Goal: Task Accomplishment & Management: Use online tool/utility

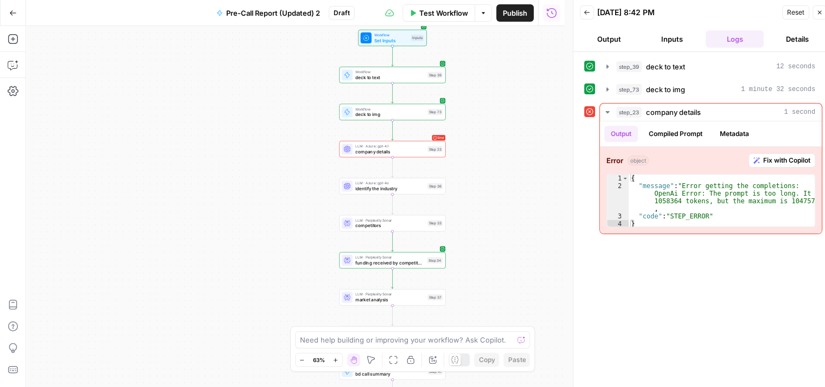
scroll to position [2, 0]
click at [773, 156] on span "Fix with Copilot" at bounding box center [786, 161] width 47 height 10
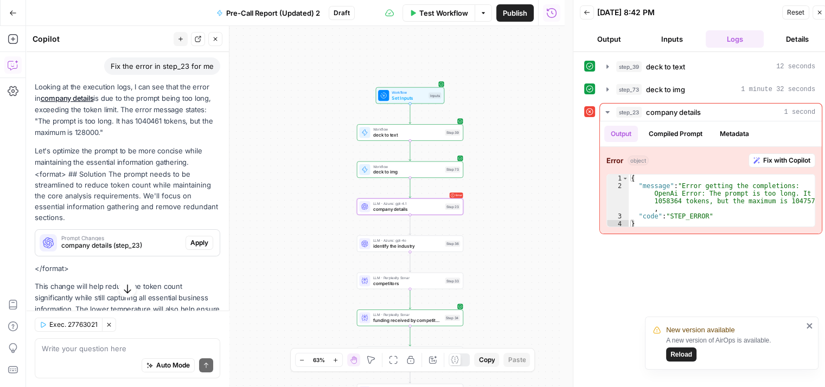
scroll to position [82, 0]
click at [129, 245] on span "company details (step_23)" at bounding box center [121, 245] width 120 height 10
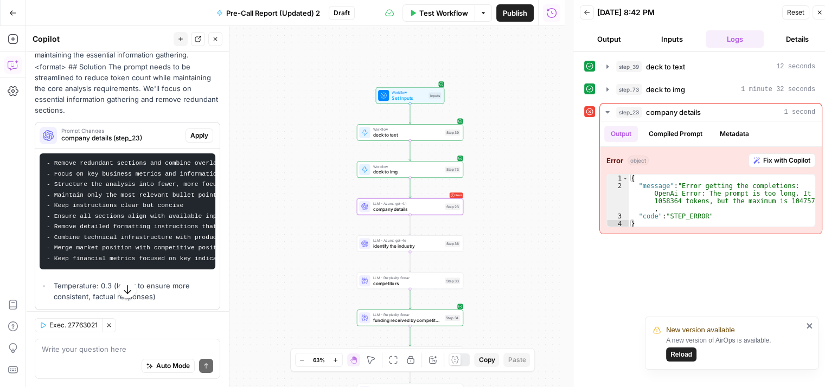
scroll to position [187, 0]
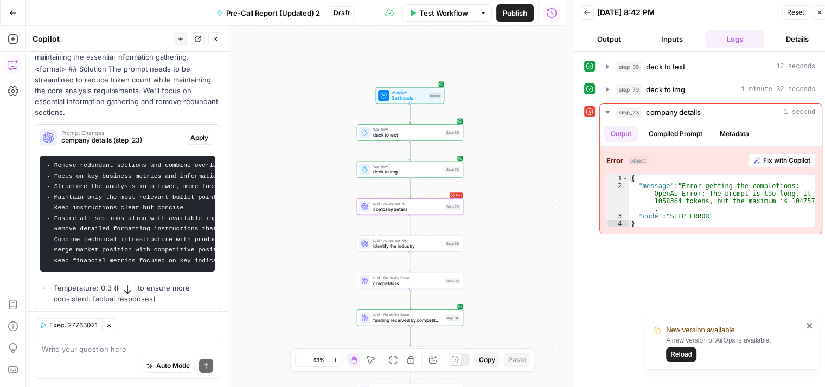
click at [194, 141] on span "Apply" at bounding box center [199, 138] width 18 height 10
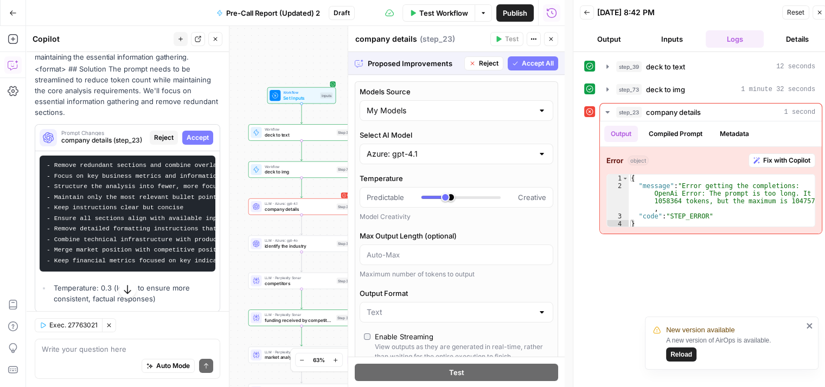
type input "***"
click at [528, 63] on span "Accept All" at bounding box center [538, 64] width 32 height 10
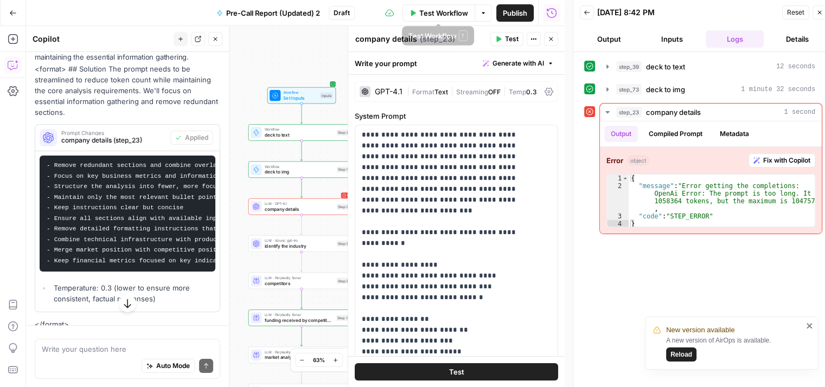
click at [419, 7] on button "Test Workflow" at bounding box center [439, 12] width 73 height 17
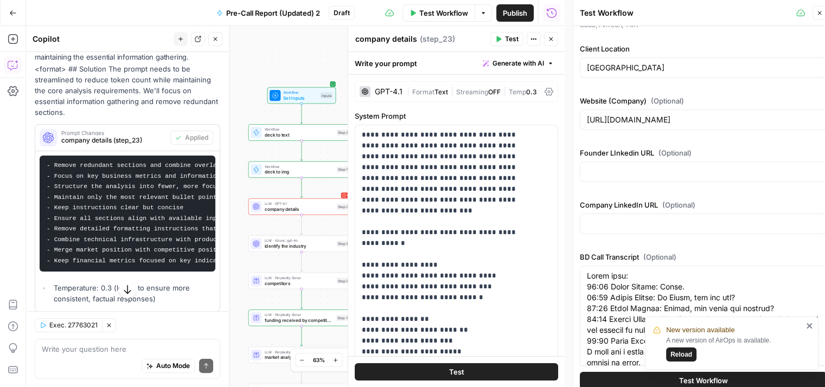
scroll to position [126, 0]
click at [682, 355] on span "Reload" at bounding box center [682, 355] width 22 height 10
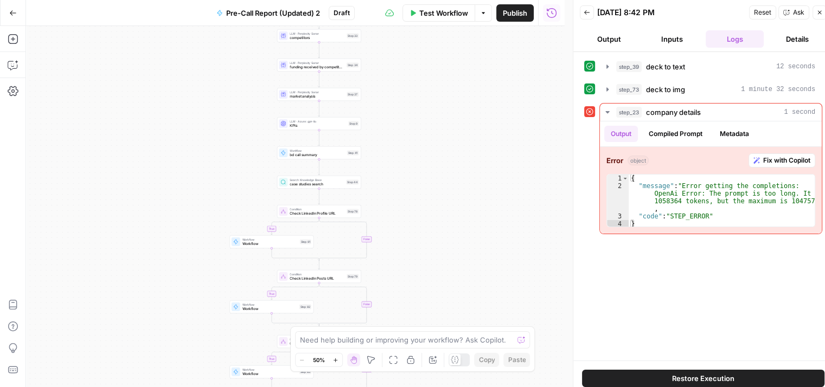
click at [411, 14] on icon "button" at bounding box center [413, 13] width 5 height 6
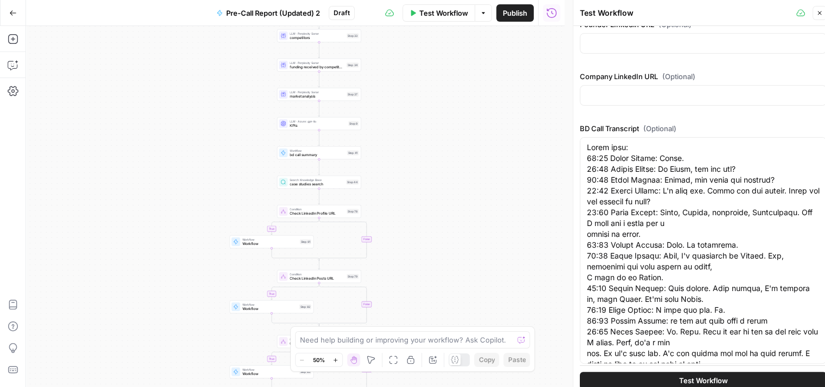
scroll to position [365, 0]
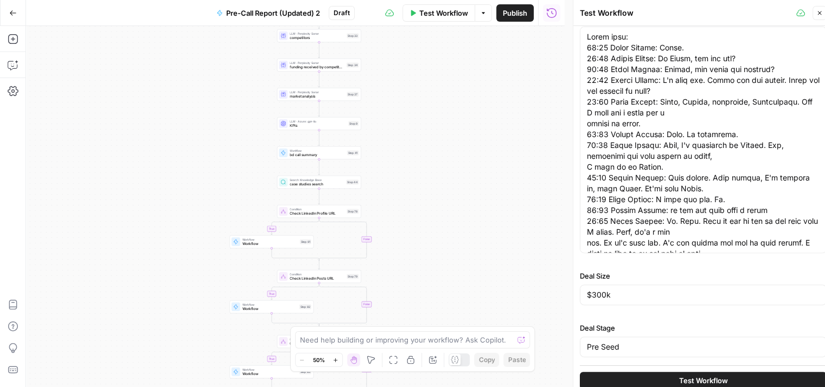
click at [621, 380] on button "Test Workflow" at bounding box center [703, 380] width 247 height 17
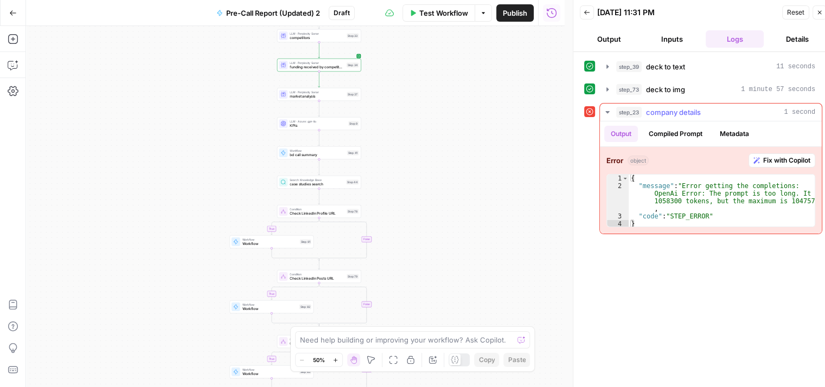
click at [764, 163] on span "Fix with Copilot" at bounding box center [786, 161] width 47 height 10
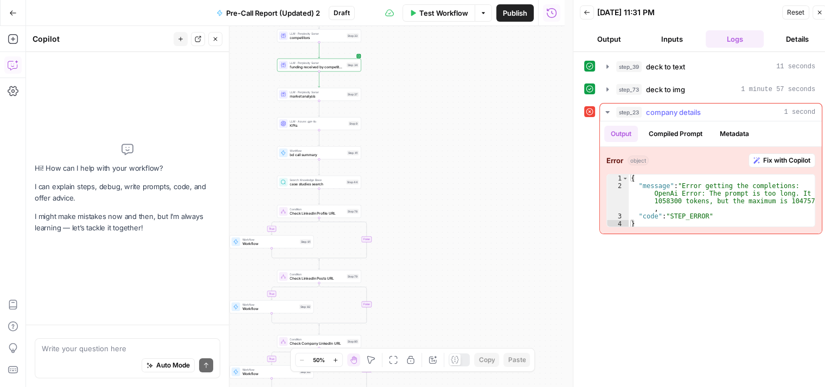
click at [783, 157] on span "Fix with Copilot" at bounding box center [786, 161] width 47 height 10
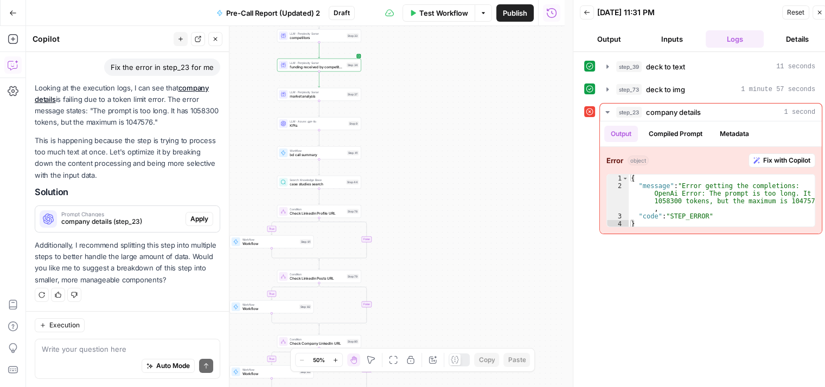
scroll to position [9, 0]
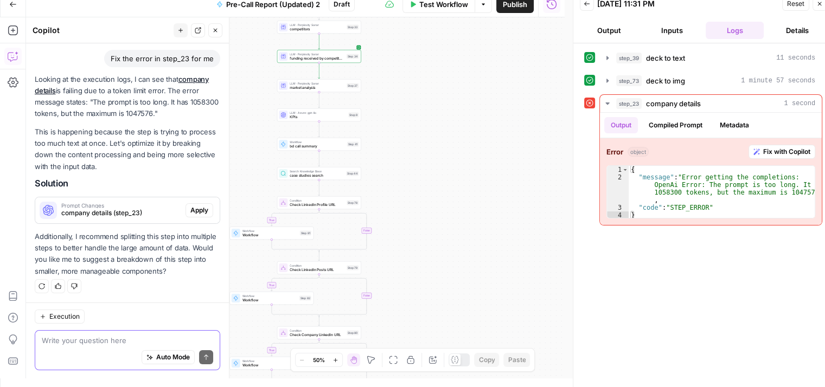
click at [101, 342] on textarea at bounding box center [127, 340] width 171 height 11
type textarea "yes"
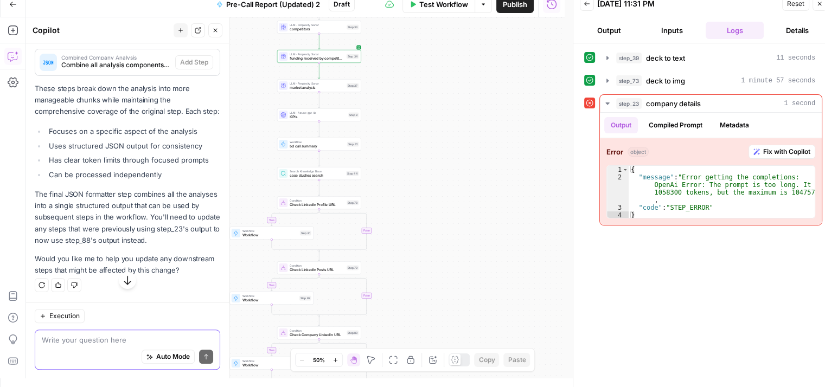
scroll to position [792, 0]
click at [118, 333] on div "Write your question here Auto Mode Send" at bounding box center [128, 350] width 186 height 40
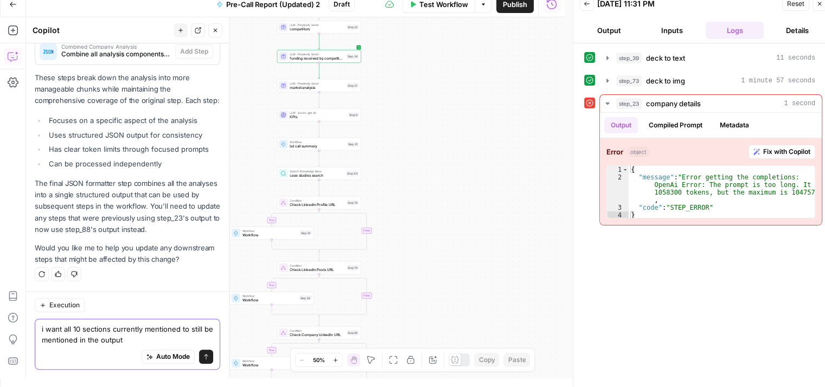
type textarea "i want all 10 sections currently mentioned to still be mentioned in the output"
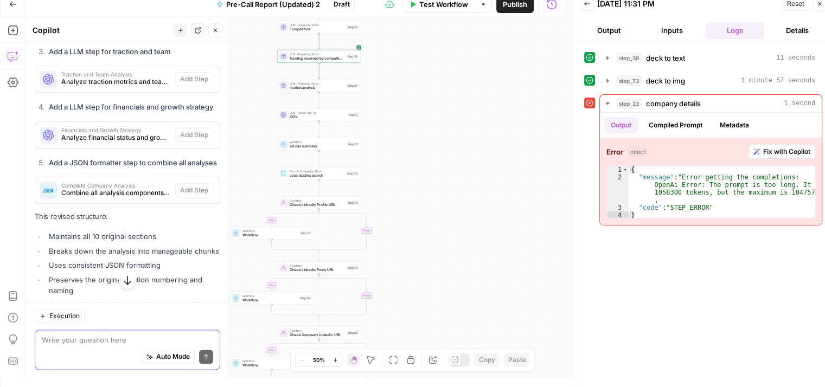
scroll to position [1492, 0]
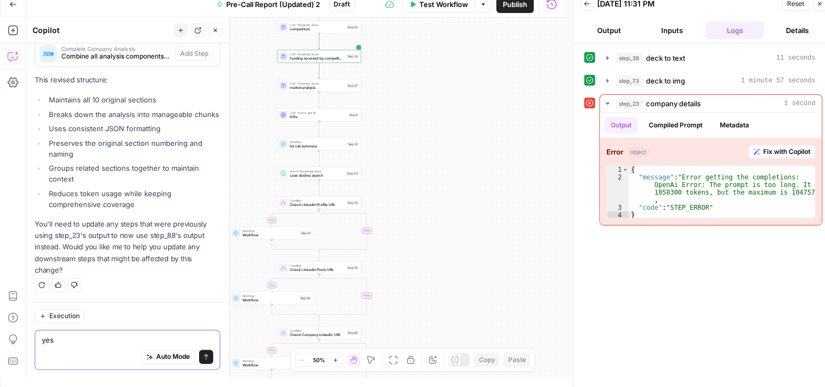
type textarea "yes"
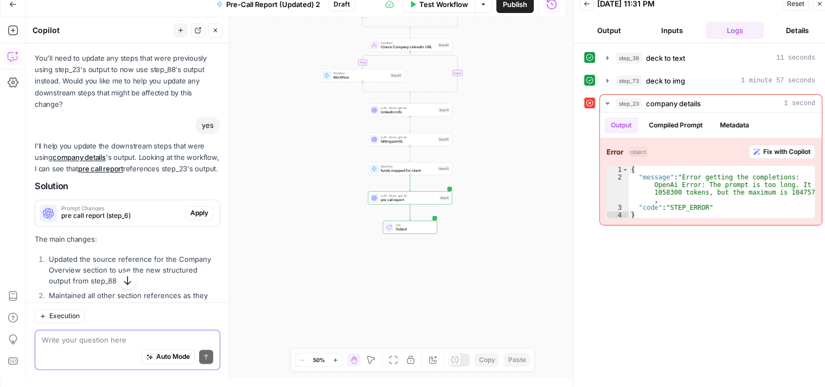
scroll to position [1683, 0]
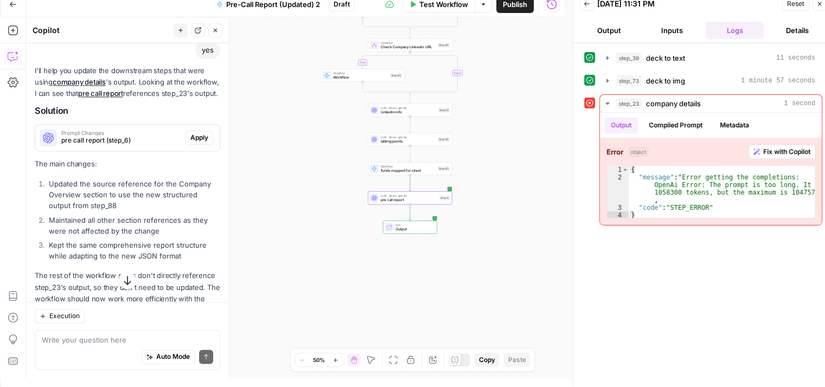
click at [193, 143] on span "Apply" at bounding box center [199, 138] width 18 height 10
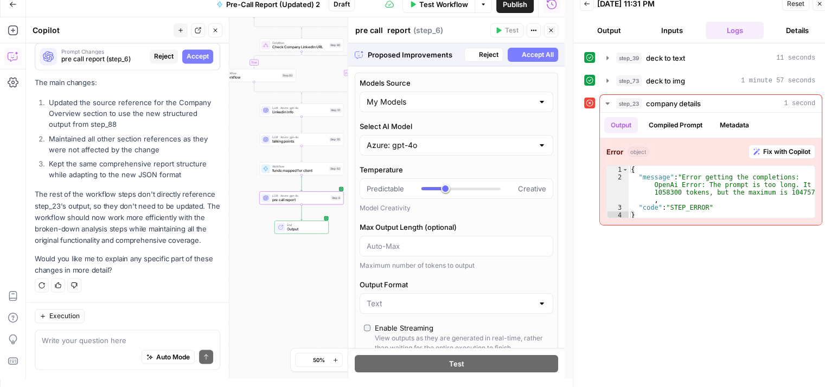
scroll to position [1826, 0]
type input "***"
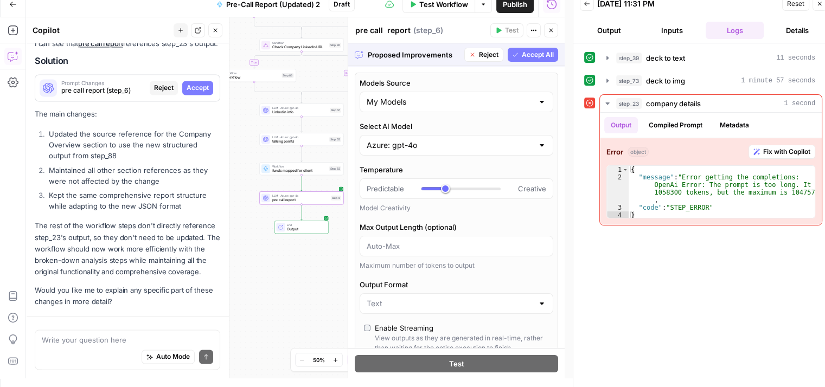
scroll to position [1795, 0]
click at [526, 56] on span "Accept All" at bounding box center [538, 55] width 32 height 10
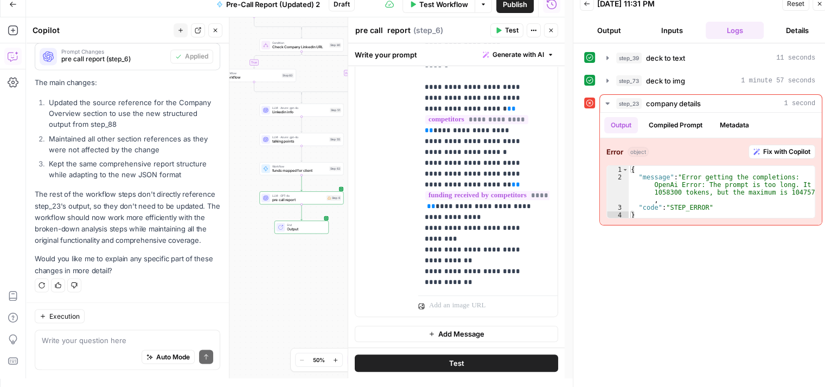
scroll to position [404, 0]
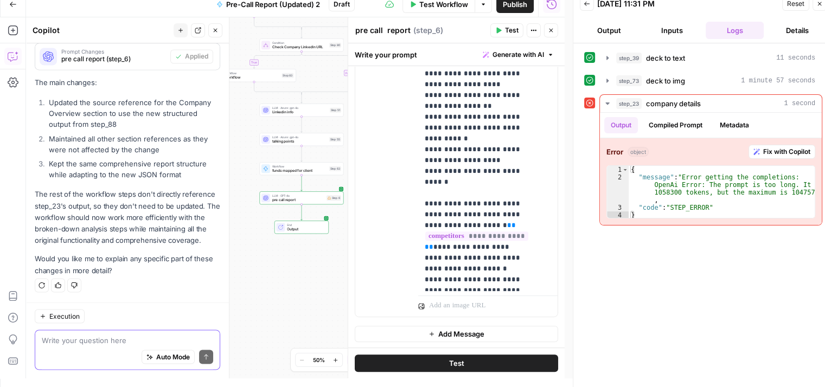
click at [133, 345] on textarea at bounding box center [127, 340] width 171 height 11
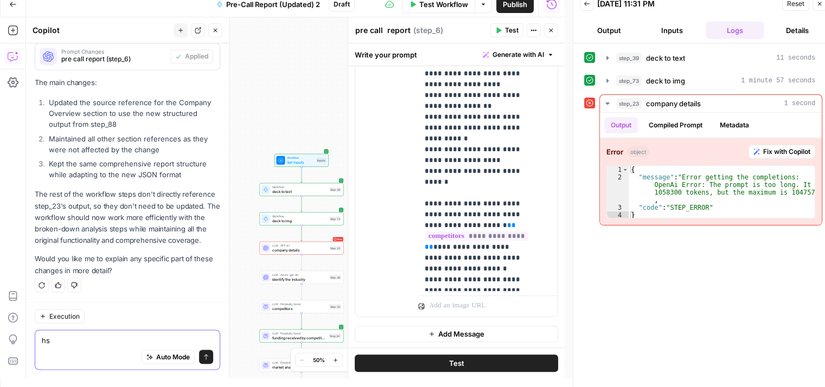
type textarea "h"
type textarea "what about breaking down of earlier steps?"
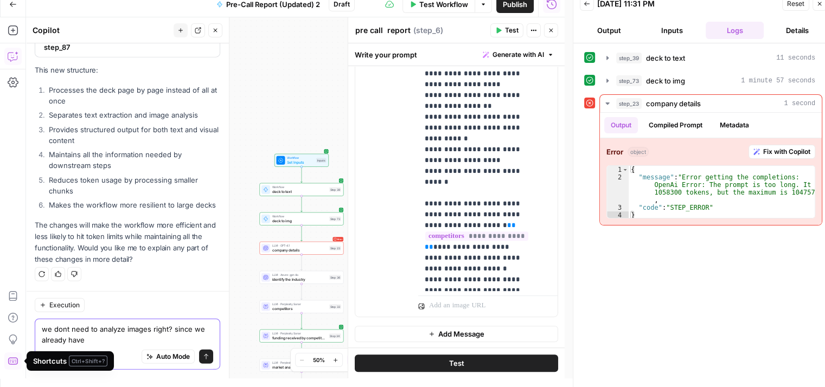
scroll to position [2709, 0]
type textarea "we dont need to analyze images right? since we already have the deck in text"
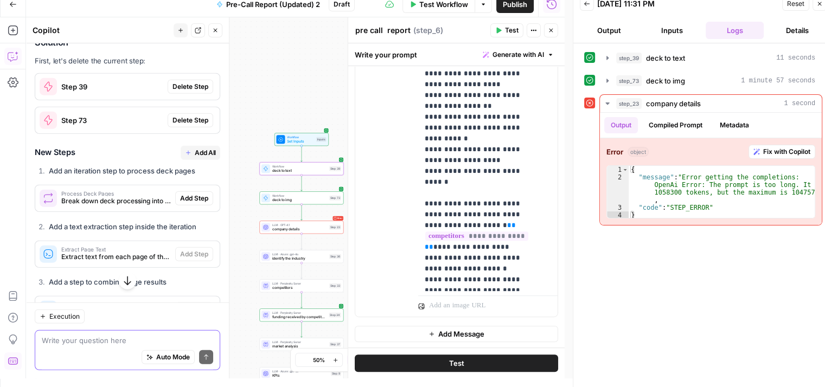
scroll to position [2971, 0]
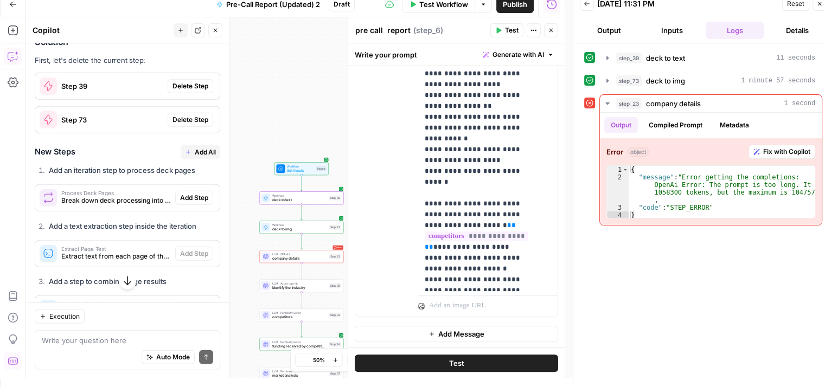
click at [168, 93] on button "Delete Step" at bounding box center [191, 86] width 46 height 14
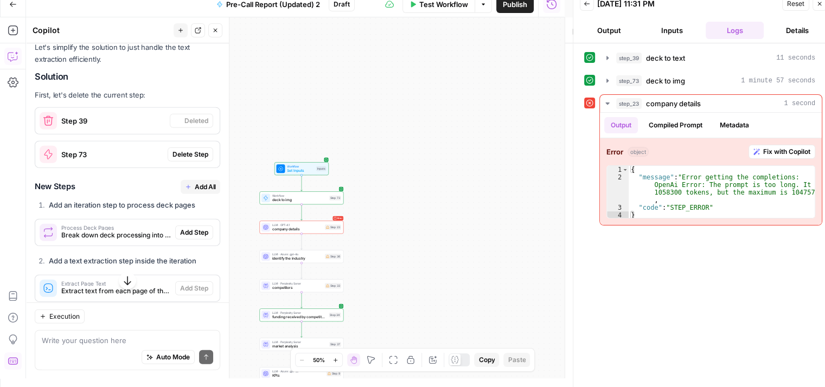
scroll to position [2988, 0]
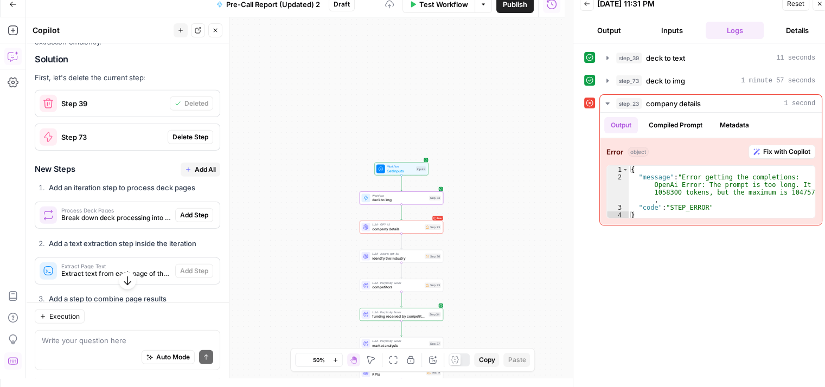
click at [177, 142] on span "Delete Step" at bounding box center [191, 137] width 36 height 10
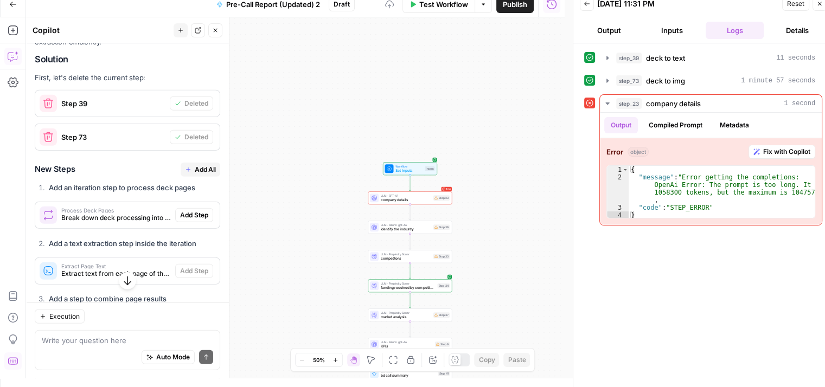
click at [185, 173] on icon "button" at bounding box center [188, 170] width 7 height 7
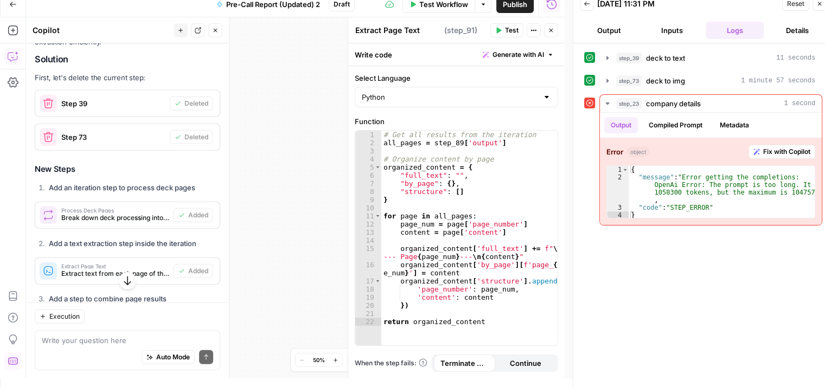
type textarea "Combine Deck Content"
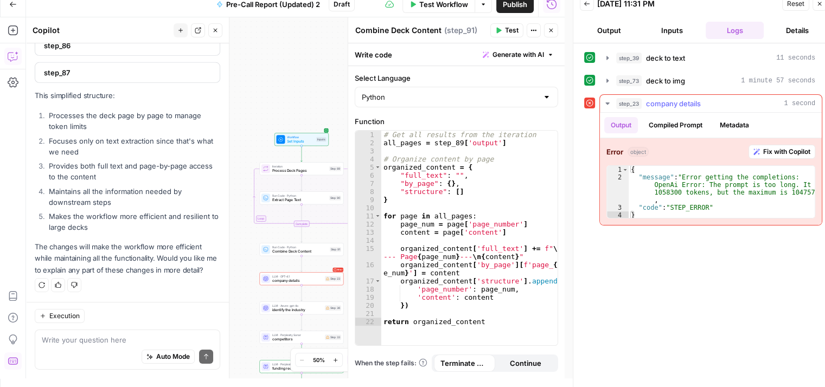
scroll to position [0, 0]
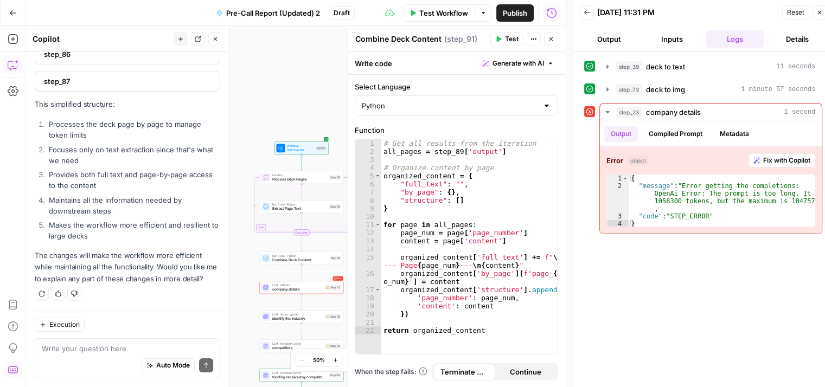
click at [435, 18] on span "Test Workflow" at bounding box center [443, 13] width 49 height 11
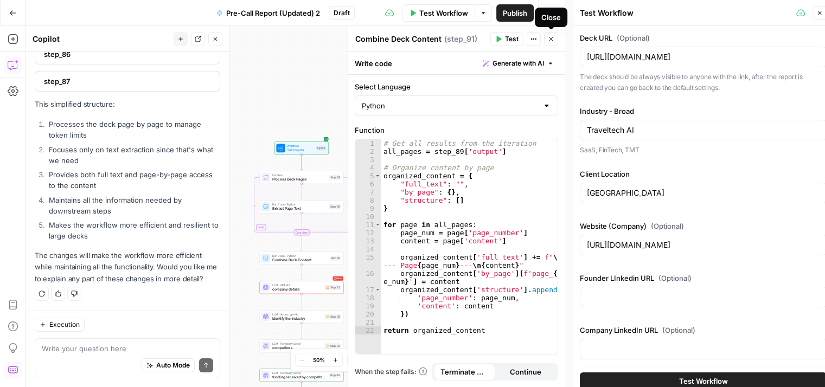
click at [552, 36] on icon "button" at bounding box center [551, 39] width 7 height 7
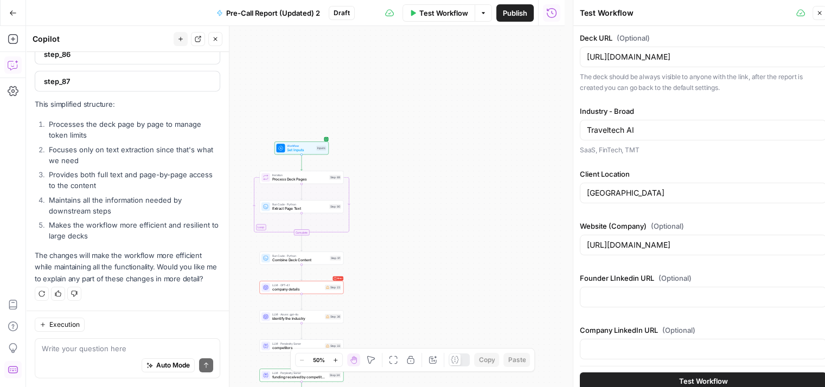
click at [689, 379] on span "Test Workflow" at bounding box center [703, 380] width 49 height 11
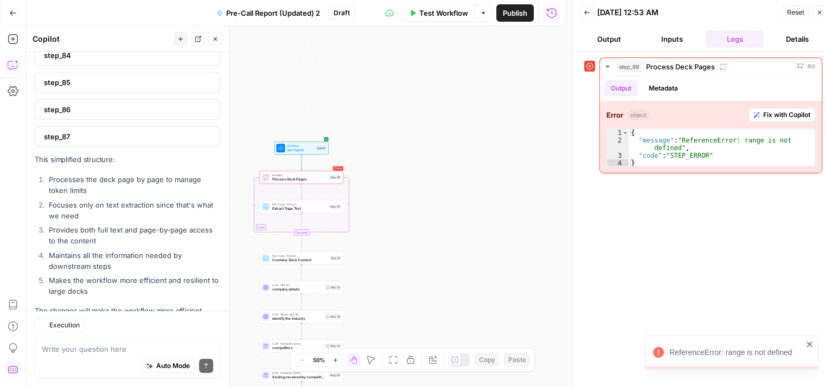
scroll to position [3465, 0]
